Goal: Task Accomplishment & Management: Manage account settings

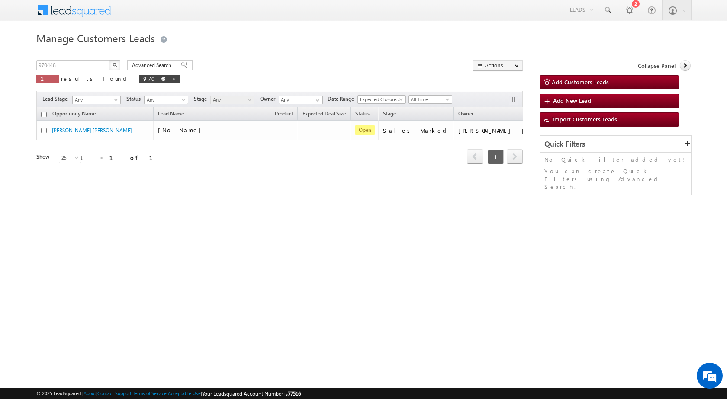
drag, startPoint x: 467, startPoint y: 339, endPoint x: 310, endPoint y: 275, distance: 169.8
click at [466, 267] on html "Menu Surbhi Dhadve sitar a5@ks erve." at bounding box center [363, 133] width 727 height 267
click at [172, 77] on span at bounding box center [174, 79] width 4 height 4
type input "Search Customers Leads"
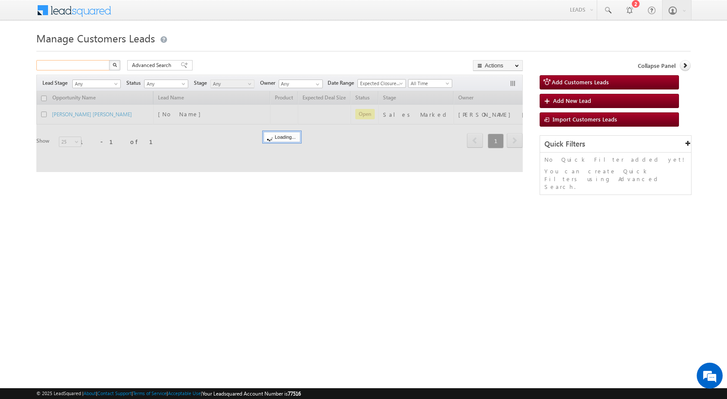
click at [90, 66] on input "text" at bounding box center [73, 65] width 74 height 10
paste input "970547"
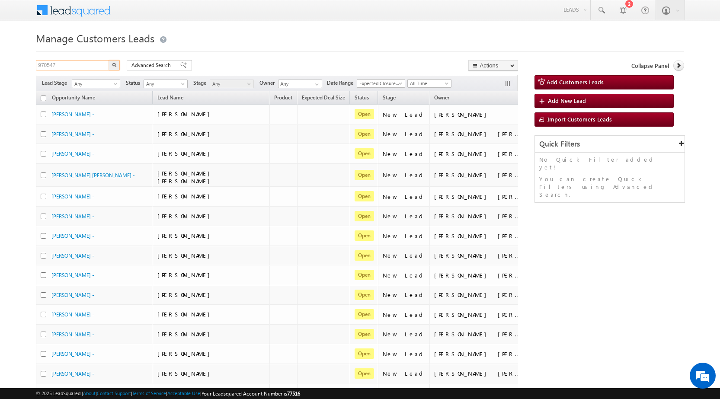
type input "970547"
click at [114, 65] on img "button" at bounding box center [114, 65] width 4 height 4
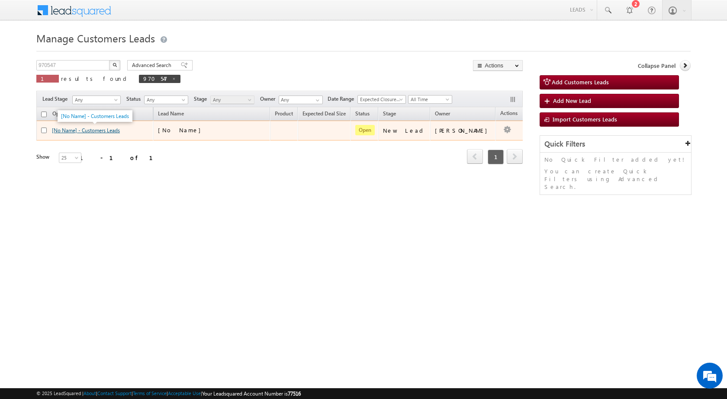
click at [103, 129] on link "[No Name] - Customers Leads" at bounding box center [86, 130] width 68 height 6
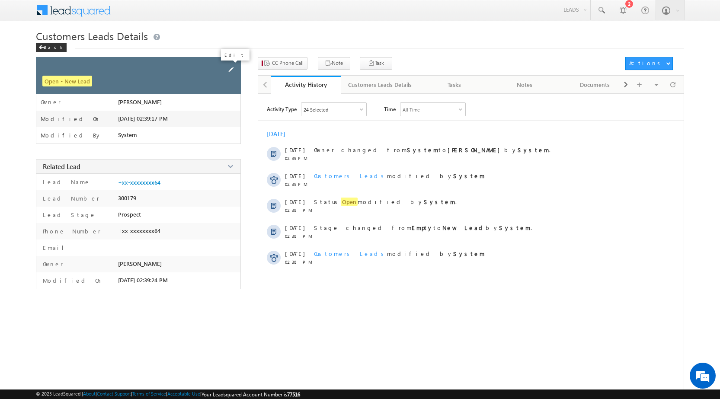
click at [233, 70] on span at bounding box center [231, 70] width 10 height 10
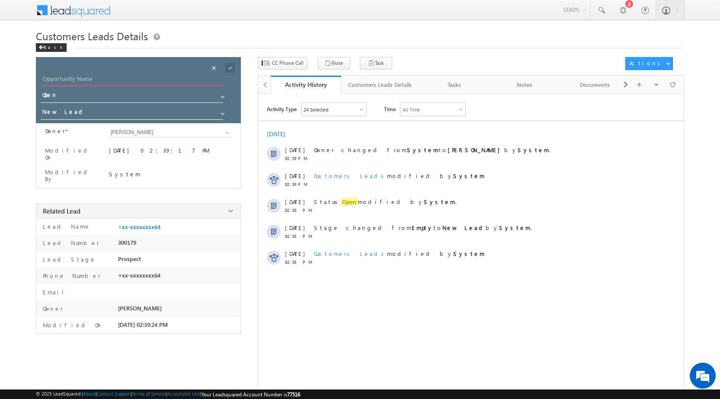
click at [79, 77] on input "Opportunity Name" at bounding box center [133, 80] width 184 height 12
paste input "SURAJ [PERSON_NAME]"
type input "SURAJ [PERSON_NAME]"
click at [65, 122] on span "New Lead" at bounding box center [134, 114] width 186 height 17
click at [67, 116] on input "New Lead" at bounding box center [132, 113] width 183 height 14
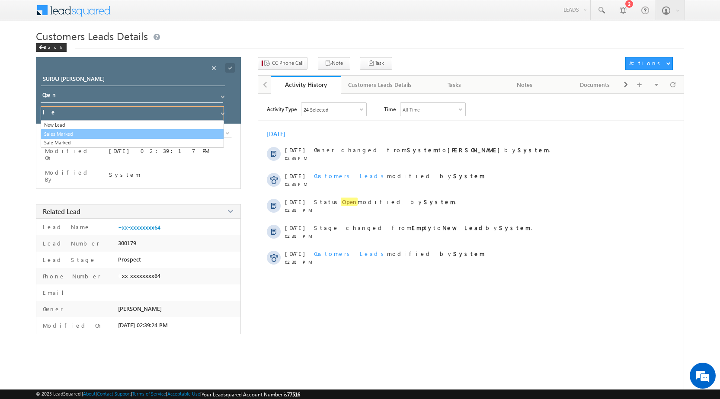
type input "l"
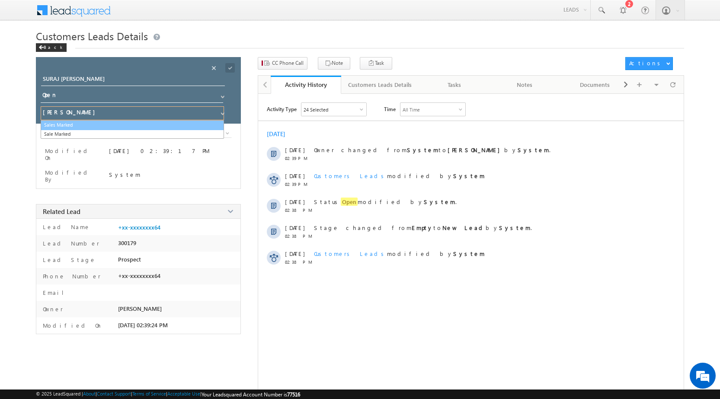
click at [70, 128] on link "Sales Marked" at bounding box center [132, 125] width 183 height 10
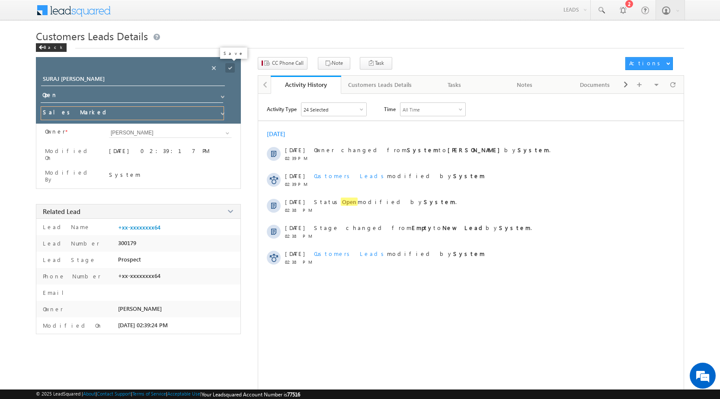
type input "Sales Marked"
click at [228, 67] on span at bounding box center [230, 68] width 10 height 10
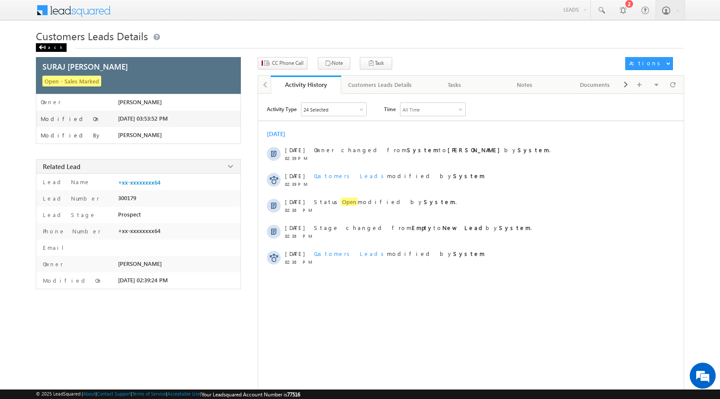
click at [48, 51] on div "Back" at bounding box center [51, 47] width 31 height 9
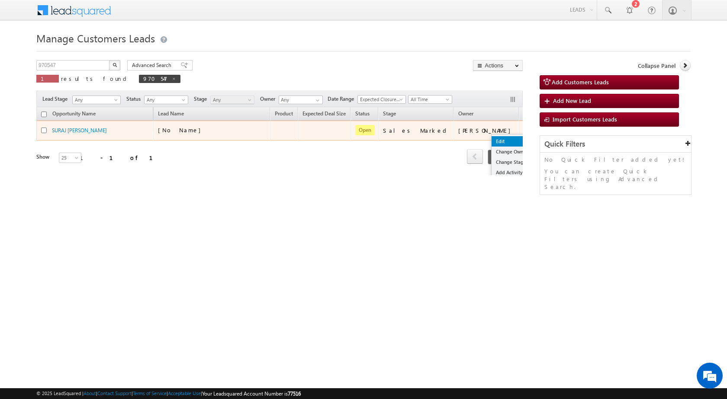
click at [491, 142] on link "Edit" at bounding box center [512, 141] width 43 height 10
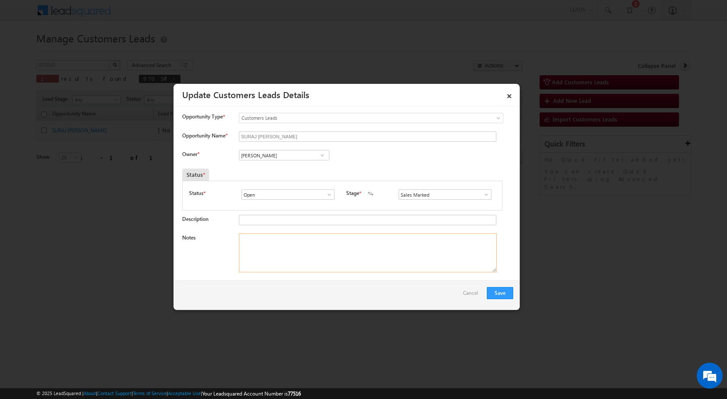
click at [320, 263] on textarea "Notes" at bounding box center [368, 253] width 258 height 39
paste textarea "Mobile no - [PHONE_NUMBER] / Name - SURAJ [PERSON_NAME] / BT + TOUP / LV - 7Lac…"
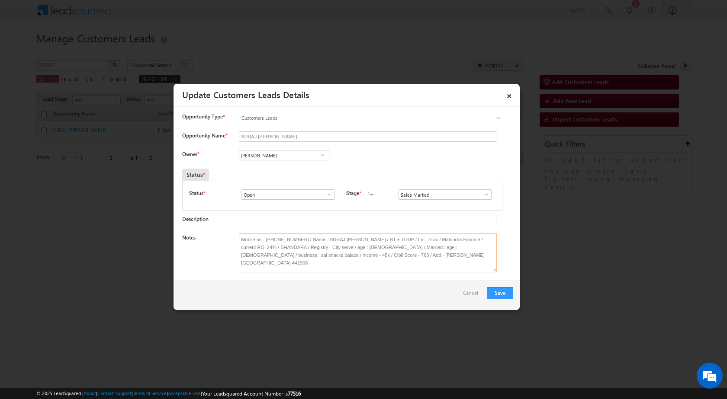
type textarea "Mobile no - [PHONE_NUMBER] / Name - SURAJ [PERSON_NAME] / BT + TOUP / LV - 7Lac…"
click at [286, 154] on input "[PERSON_NAME]" at bounding box center [284, 155] width 90 height 10
paste input "[EMAIL_ADDRESS][PERSON_NAME][DOMAIN_NAME]"
click at [263, 169] on span "[EMAIL_ADDRESS][PERSON_NAME][DOMAIN_NAME]" at bounding box center [281, 172] width 78 height 6
type input "[PERSON_NAME] [PERSON_NAME]"
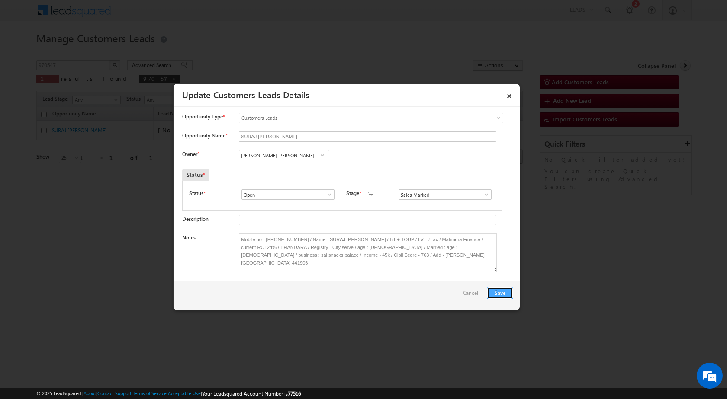
click at [504, 295] on button "Save" at bounding box center [500, 293] width 26 height 12
